Goal: Task Accomplishment & Management: Use online tool/utility

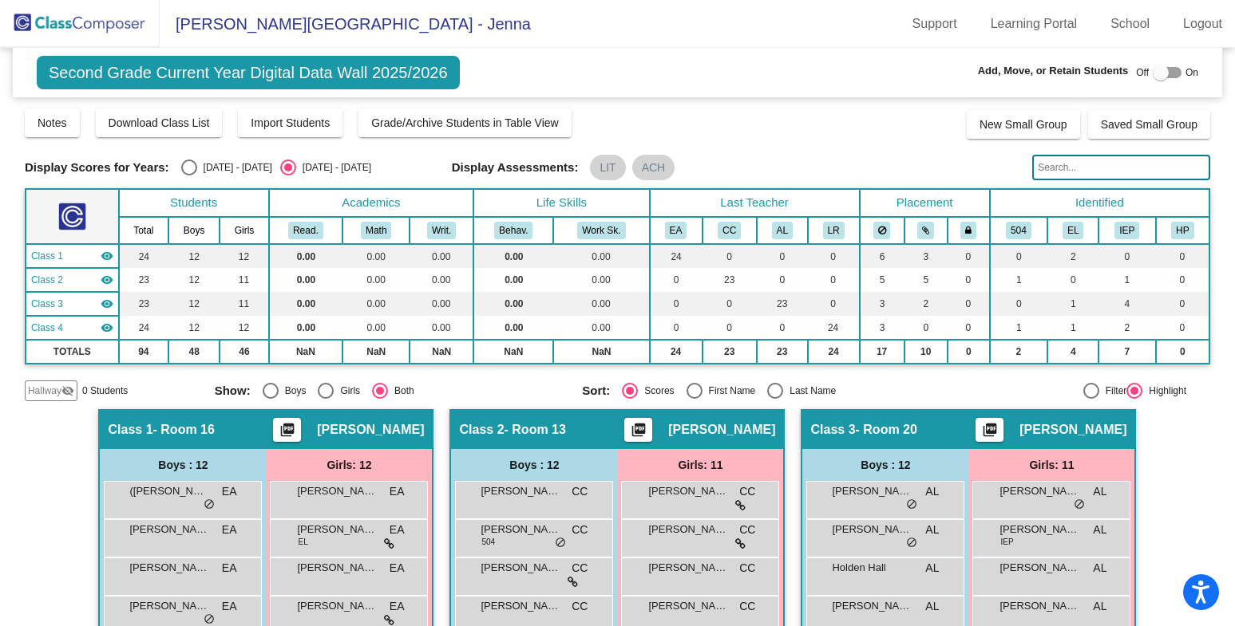
scroll to position [81, 0]
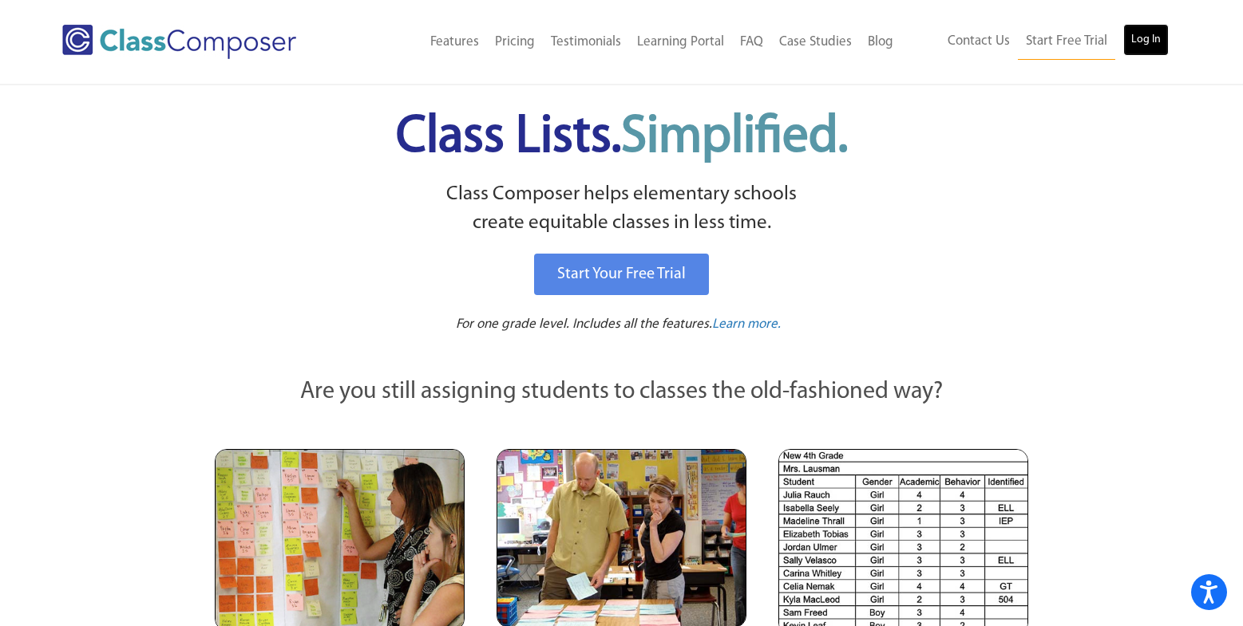
click at [1156, 34] on link "Log In" at bounding box center [1145, 40] width 45 height 32
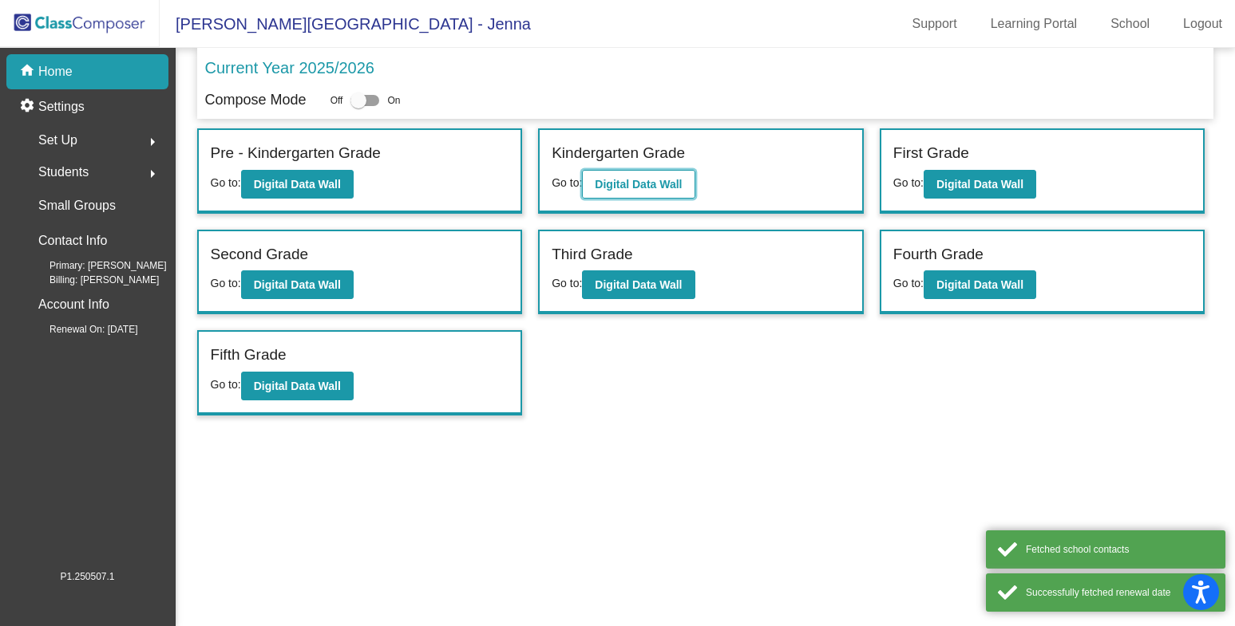
click at [645, 180] on b "Digital Data Wall" at bounding box center [638, 184] width 87 height 13
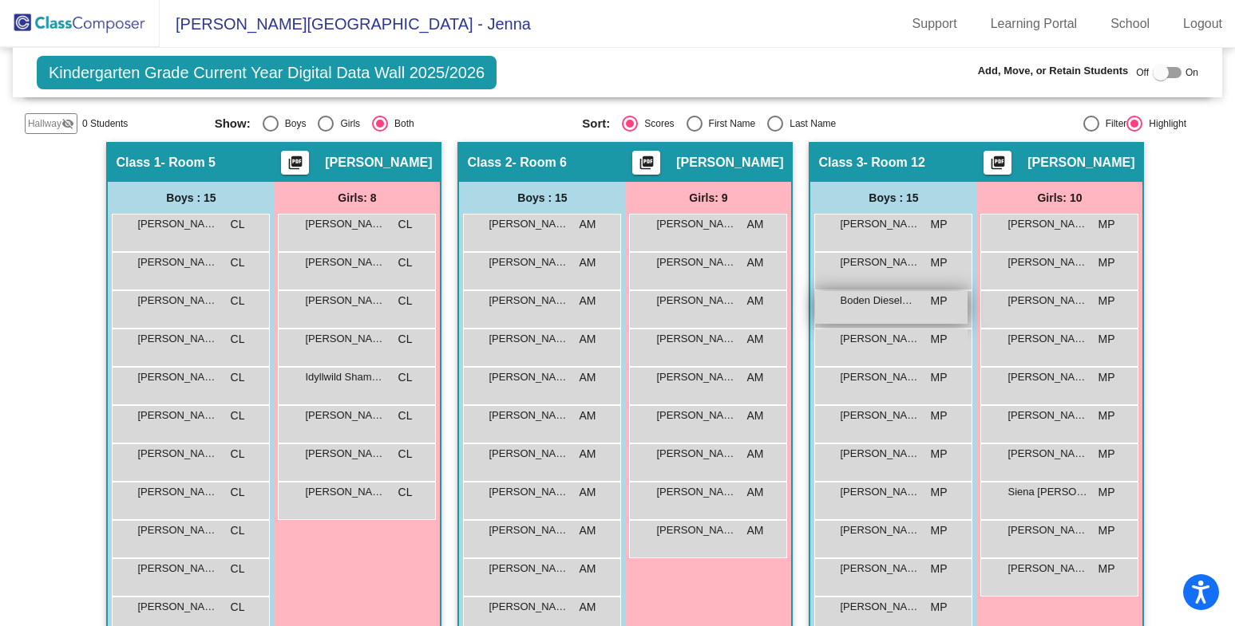
scroll to position [289, 0]
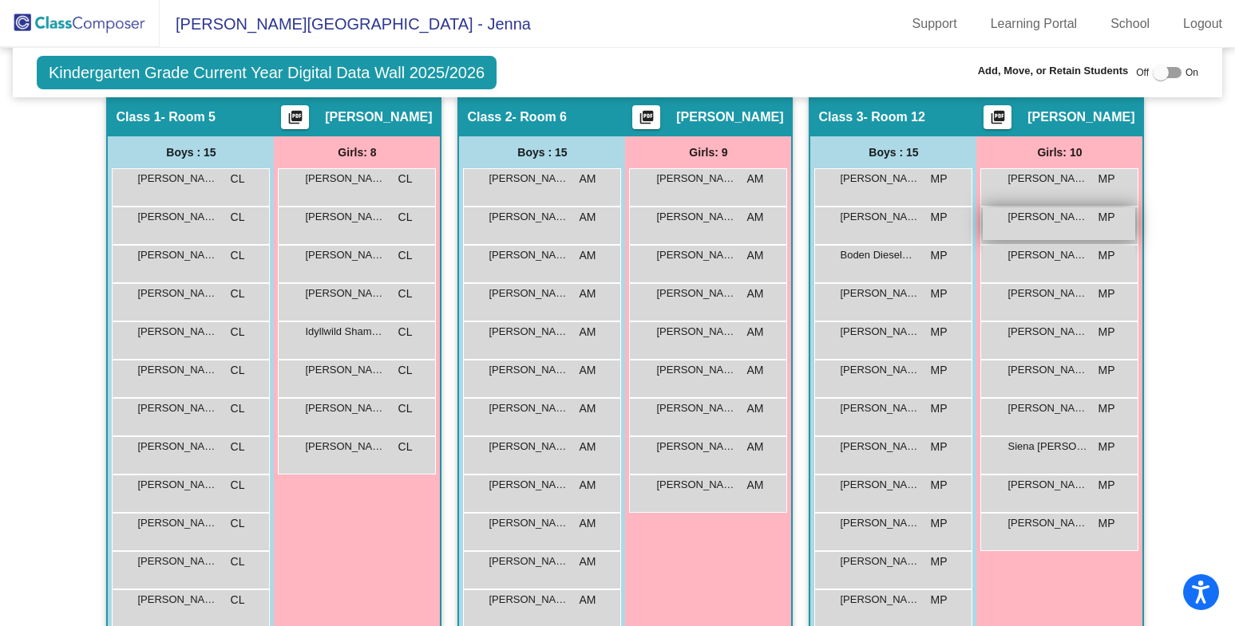
click at [1073, 220] on span "Isabella Rubio" at bounding box center [1047, 217] width 80 height 16
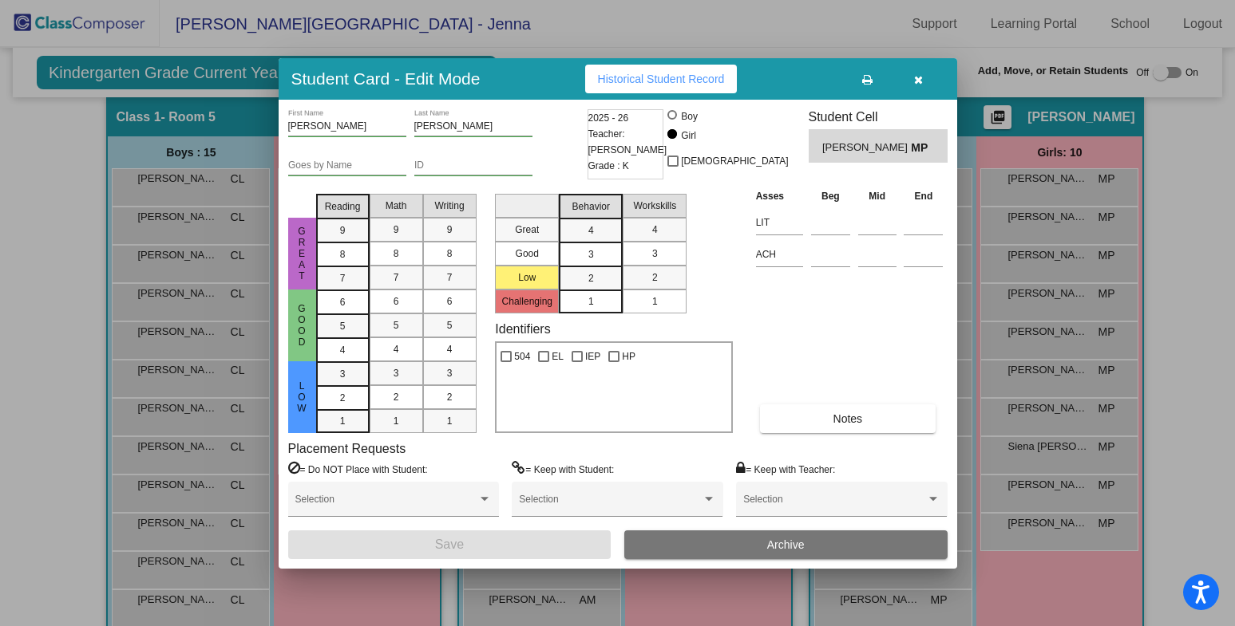
click at [911, 77] on button "button" at bounding box center [918, 79] width 51 height 29
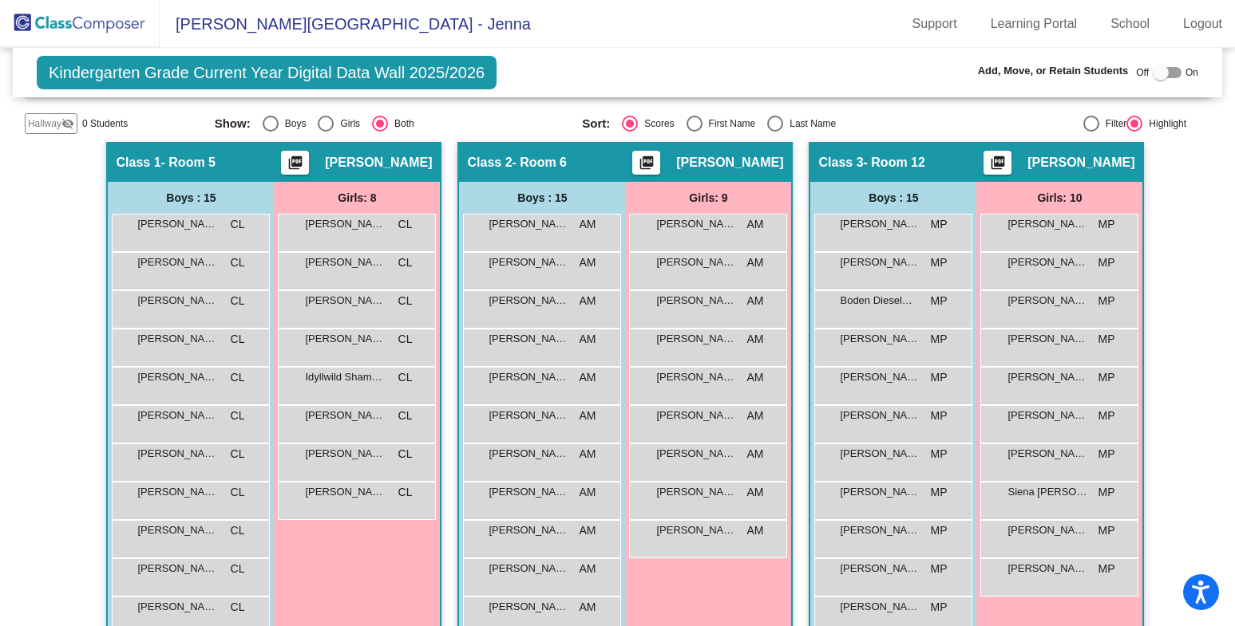
scroll to position [241, 0]
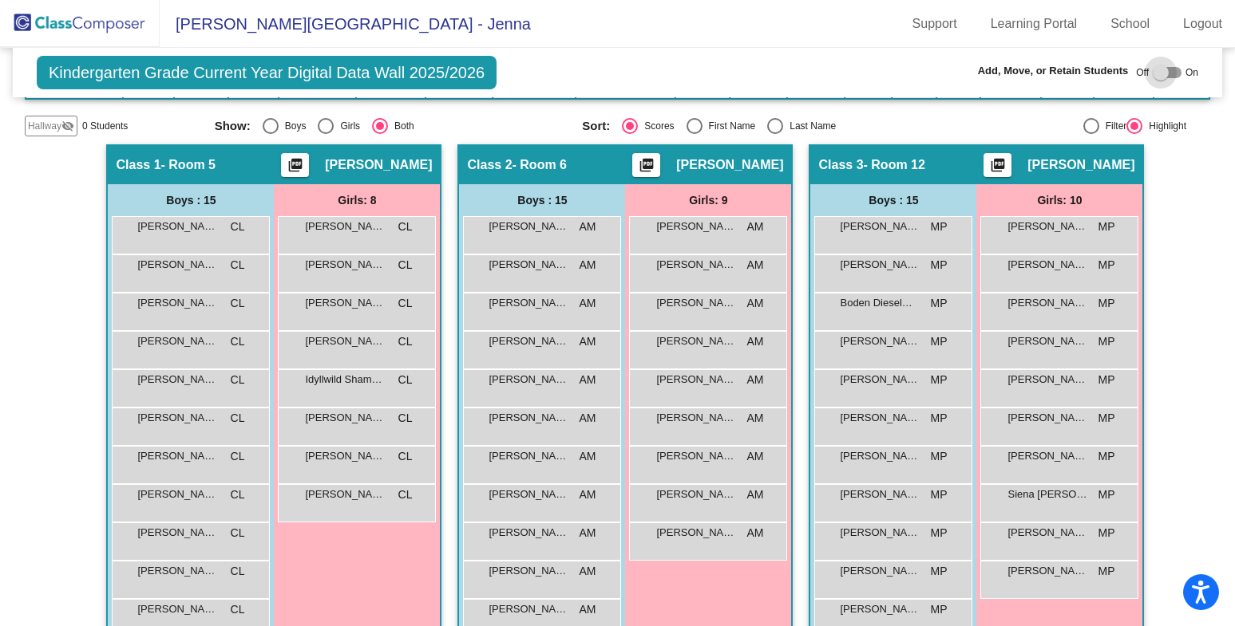
click at [1155, 71] on div at bounding box center [1160, 73] width 16 height 16
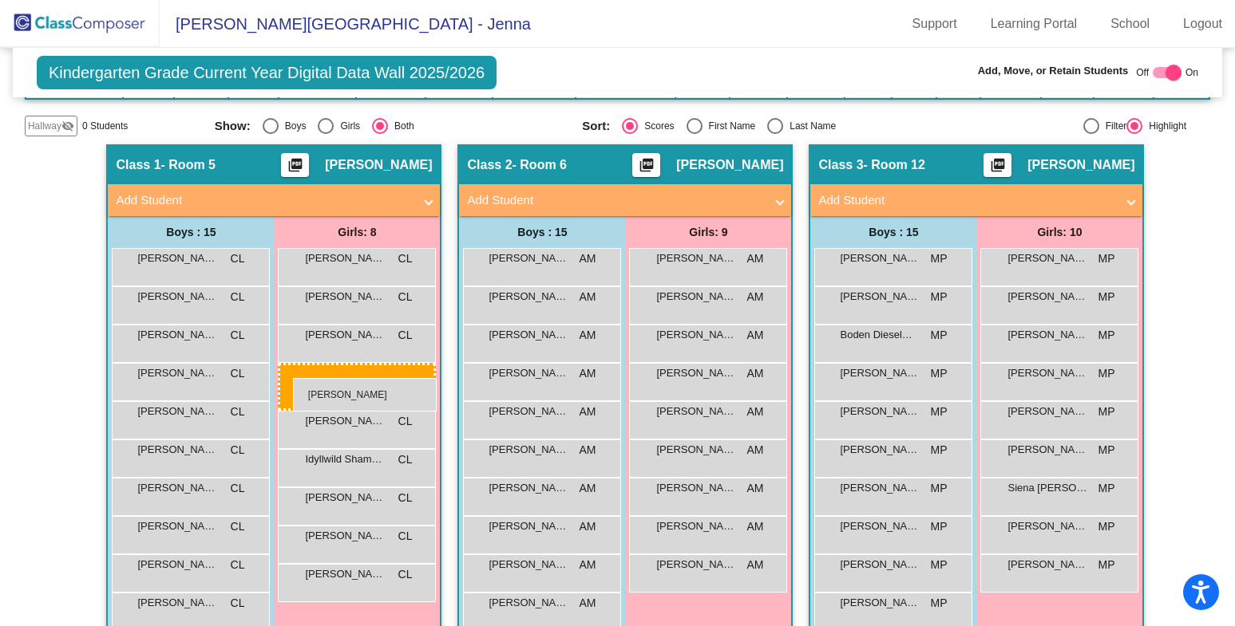
drag, startPoint x: 1041, startPoint y: 304, endPoint x: 293, endPoint y: 378, distance: 752.3
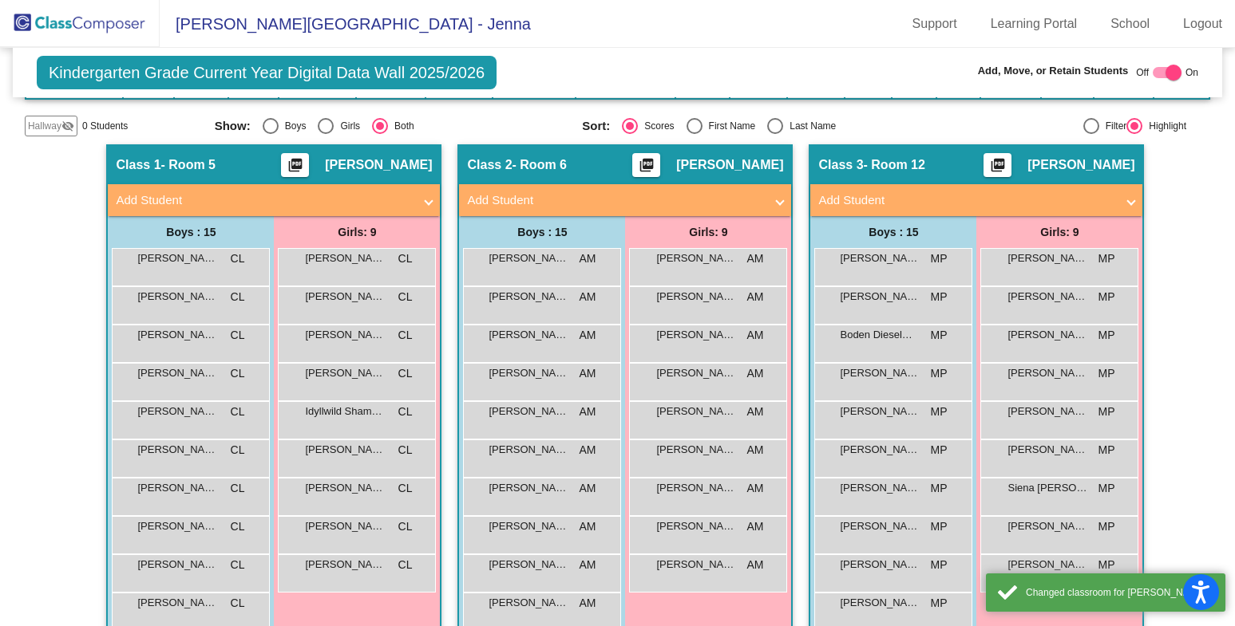
click at [1152, 74] on div at bounding box center [1166, 72] width 29 height 11
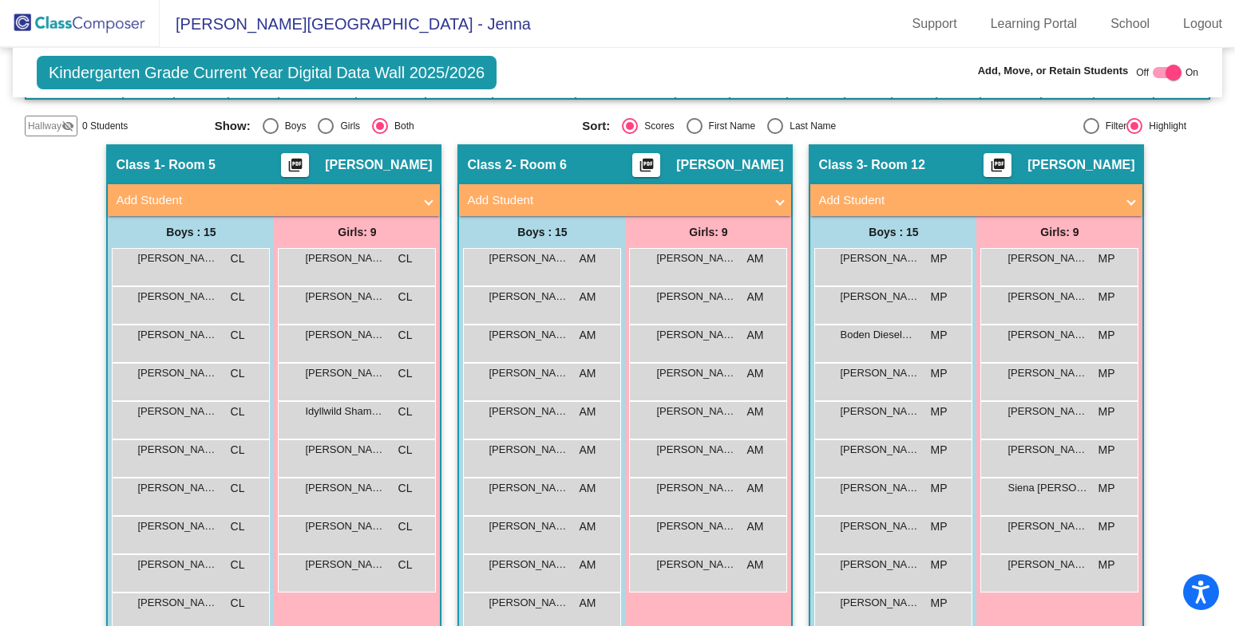
checkbox input "false"
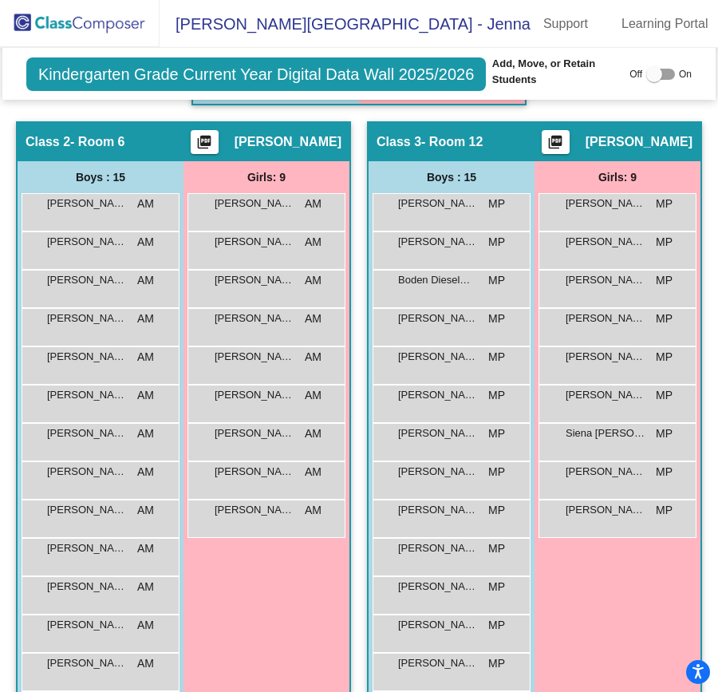
scroll to position [1066, 0]
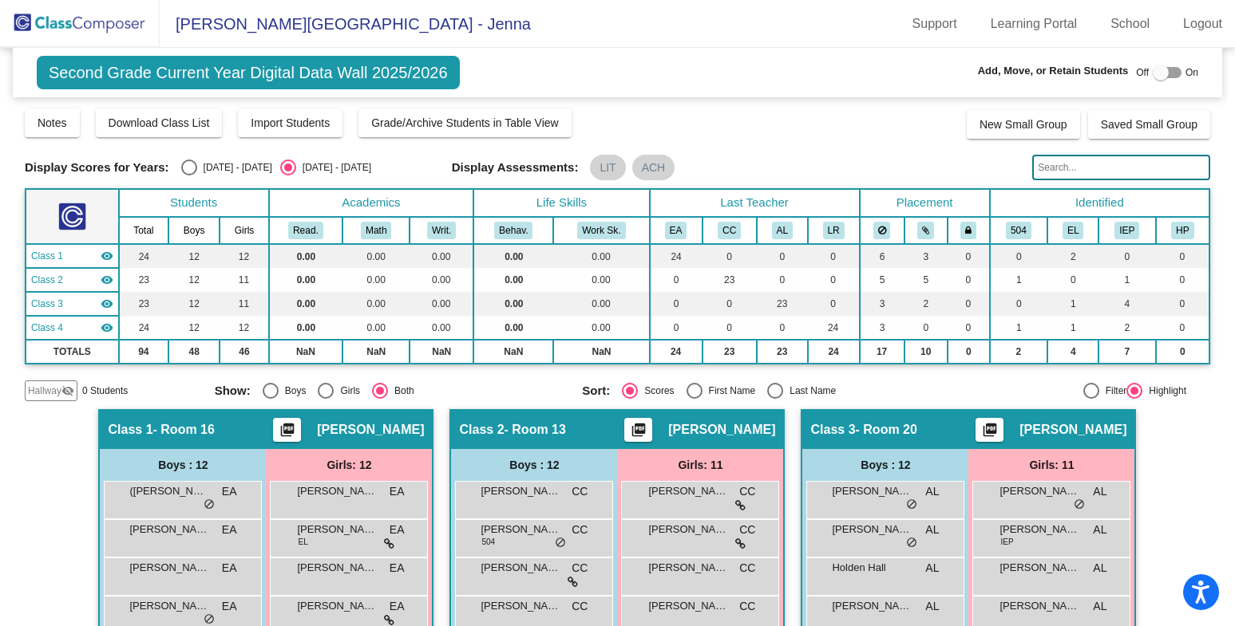
scroll to position [81, 0]
